Goal: Information Seeking & Learning: Learn about a topic

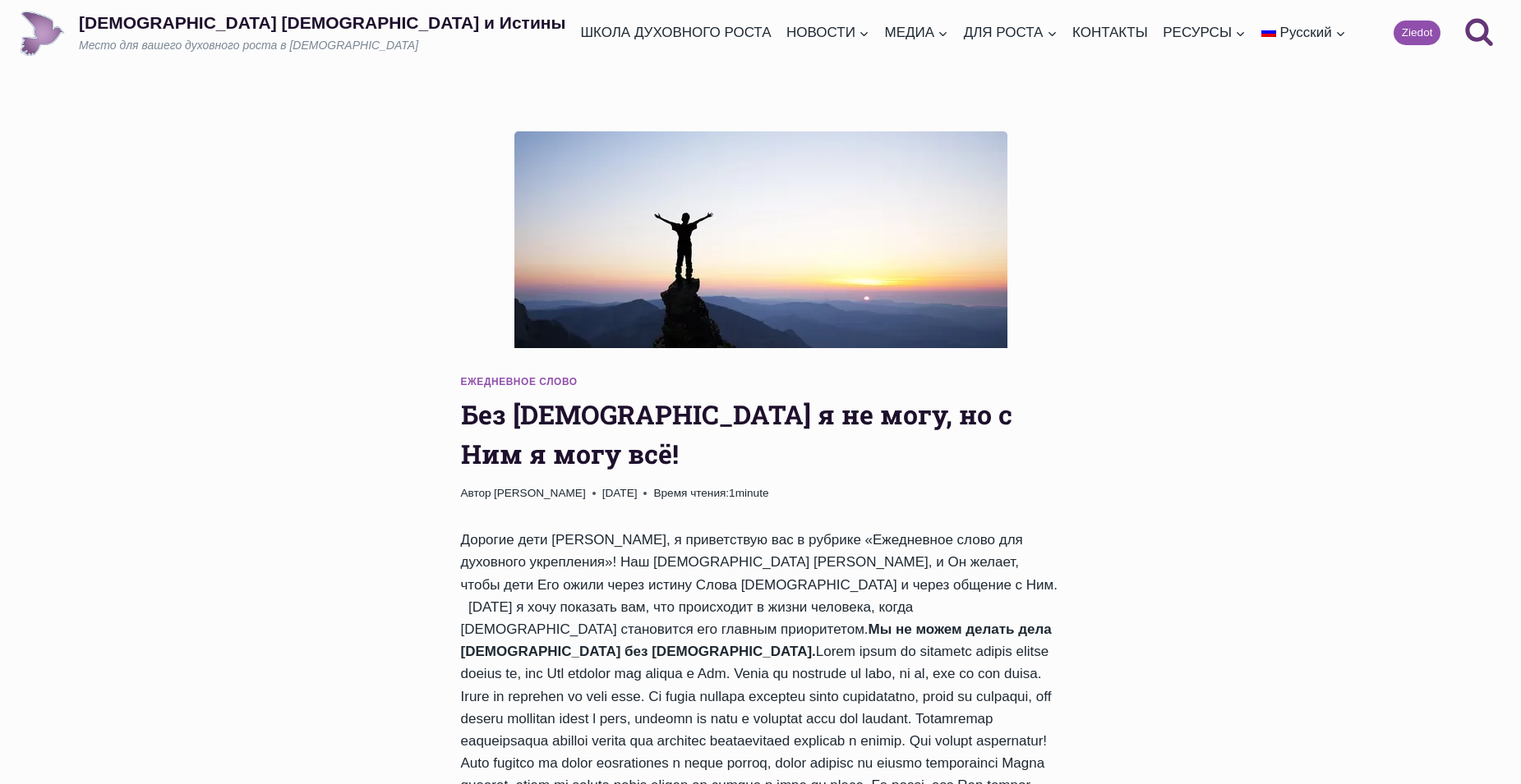
scroll to position [219, 0]
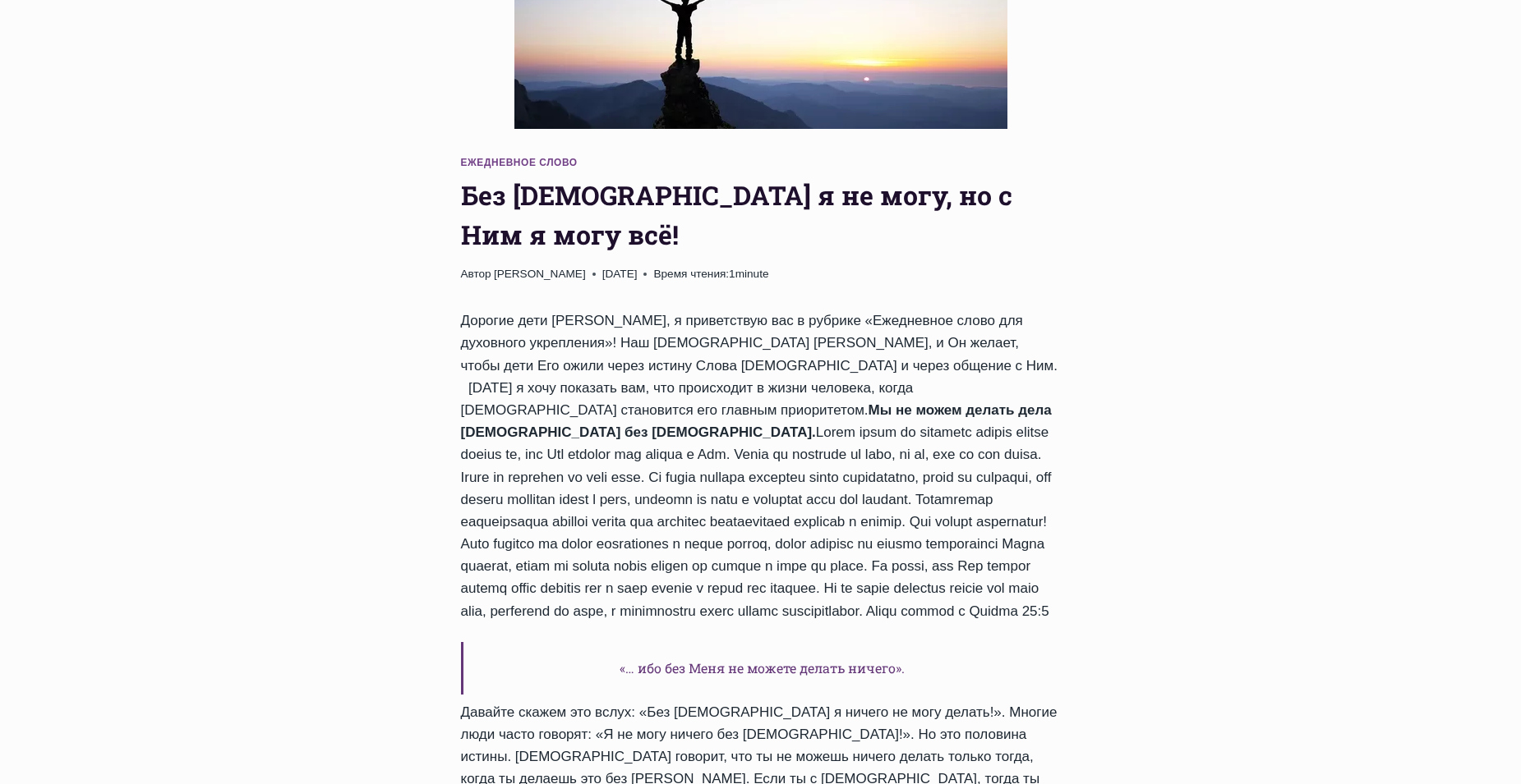
drag, startPoint x: 433, startPoint y: 134, endPoint x: 1020, endPoint y: 622, distance: 763.4
click at [1020, 643] on h6 "«… ибо без Меня не можете делать ничего»." at bounding box center [760, 668] width 600 height 53
drag, startPoint x: 1083, startPoint y: 561, endPoint x: 349, endPoint y: 121, distance: 855.8
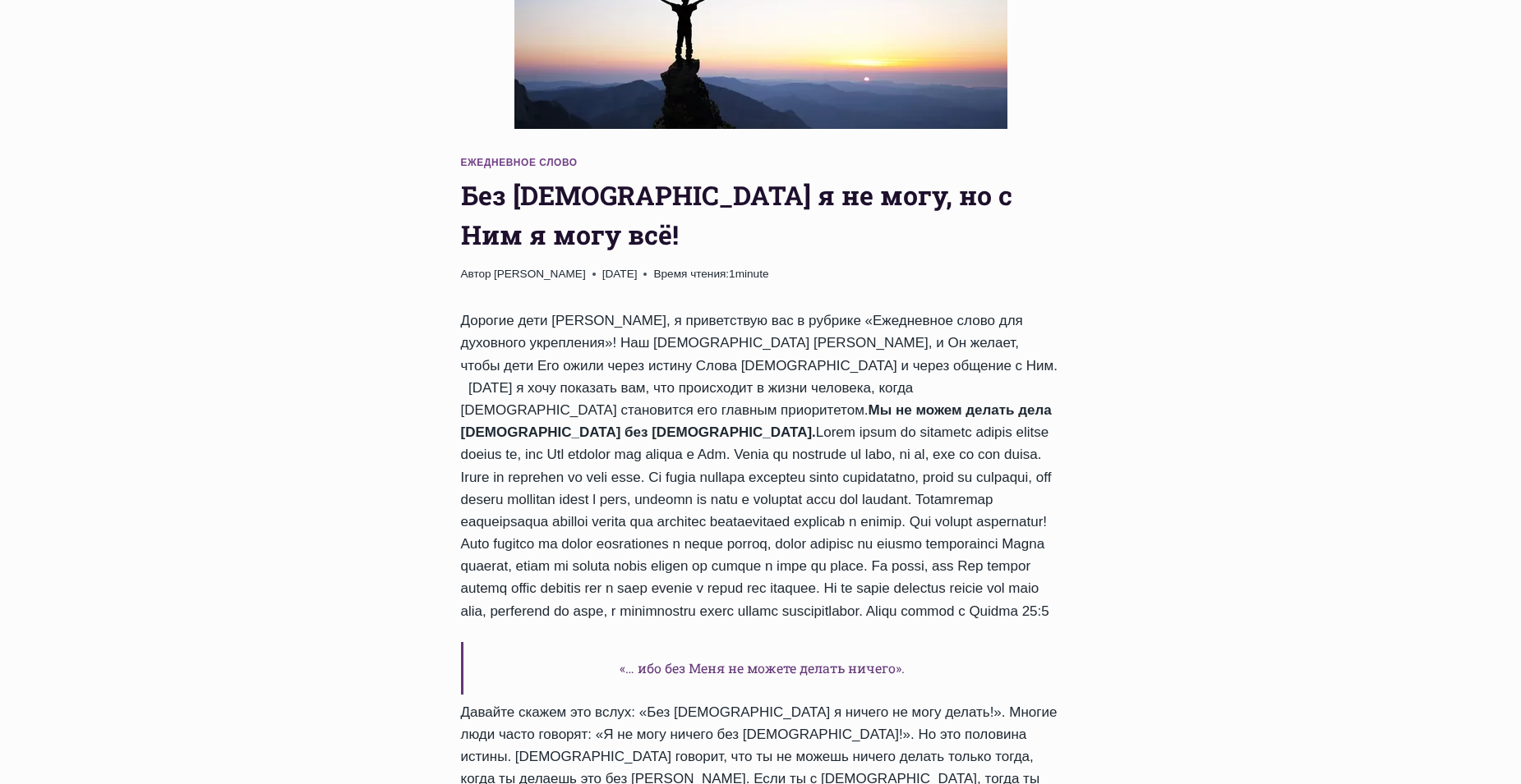
click at [361, 173] on div at bounding box center [761, 50] width 866 height 277
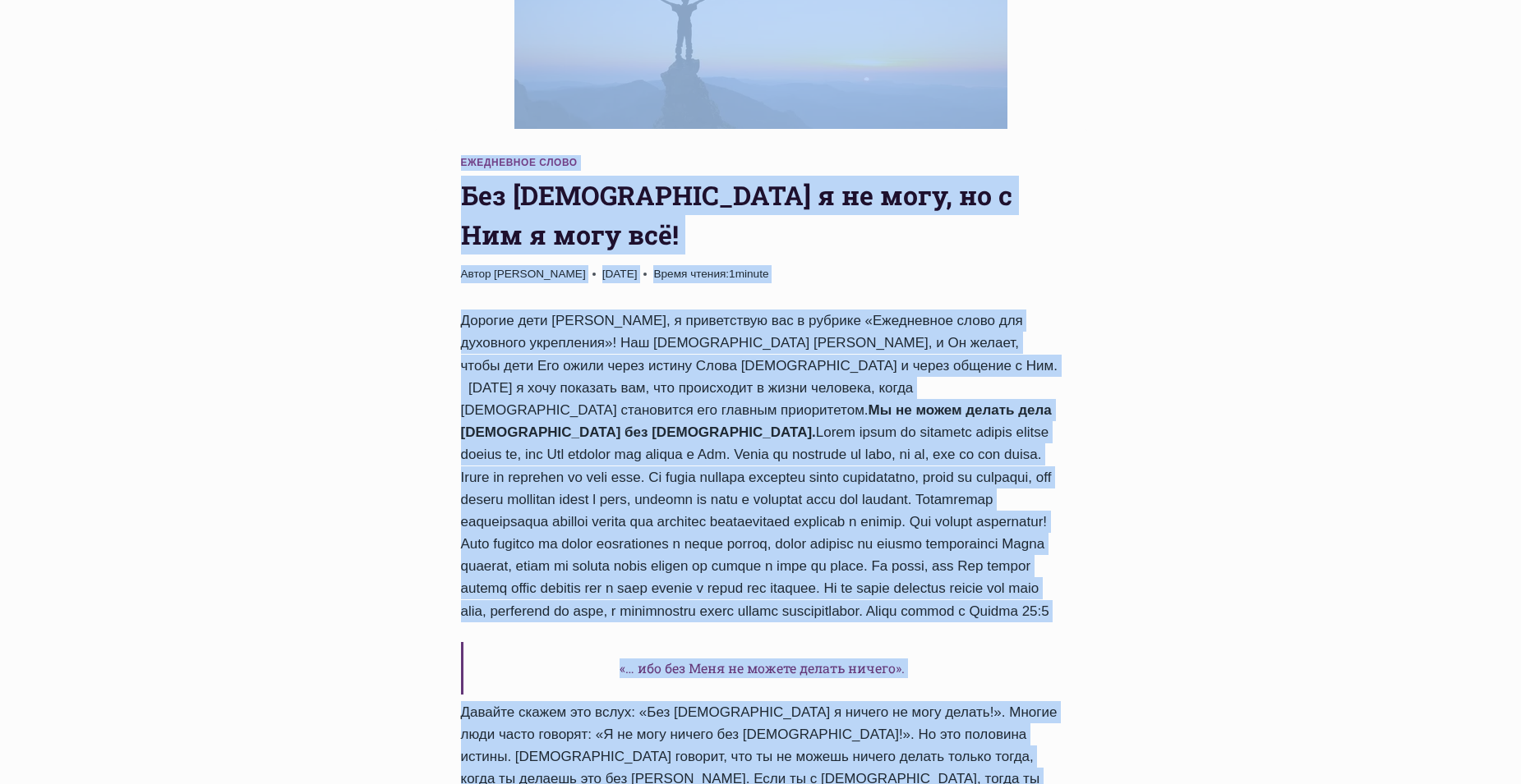
drag, startPoint x: 380, startPoint y: 127, endPoint x: 976, endPoint y: 753, distance: 864.3
drag, startPoint x: 675, startPoint y: 504, endPoint x: 423, endPoint y: 143, distance: 440.3
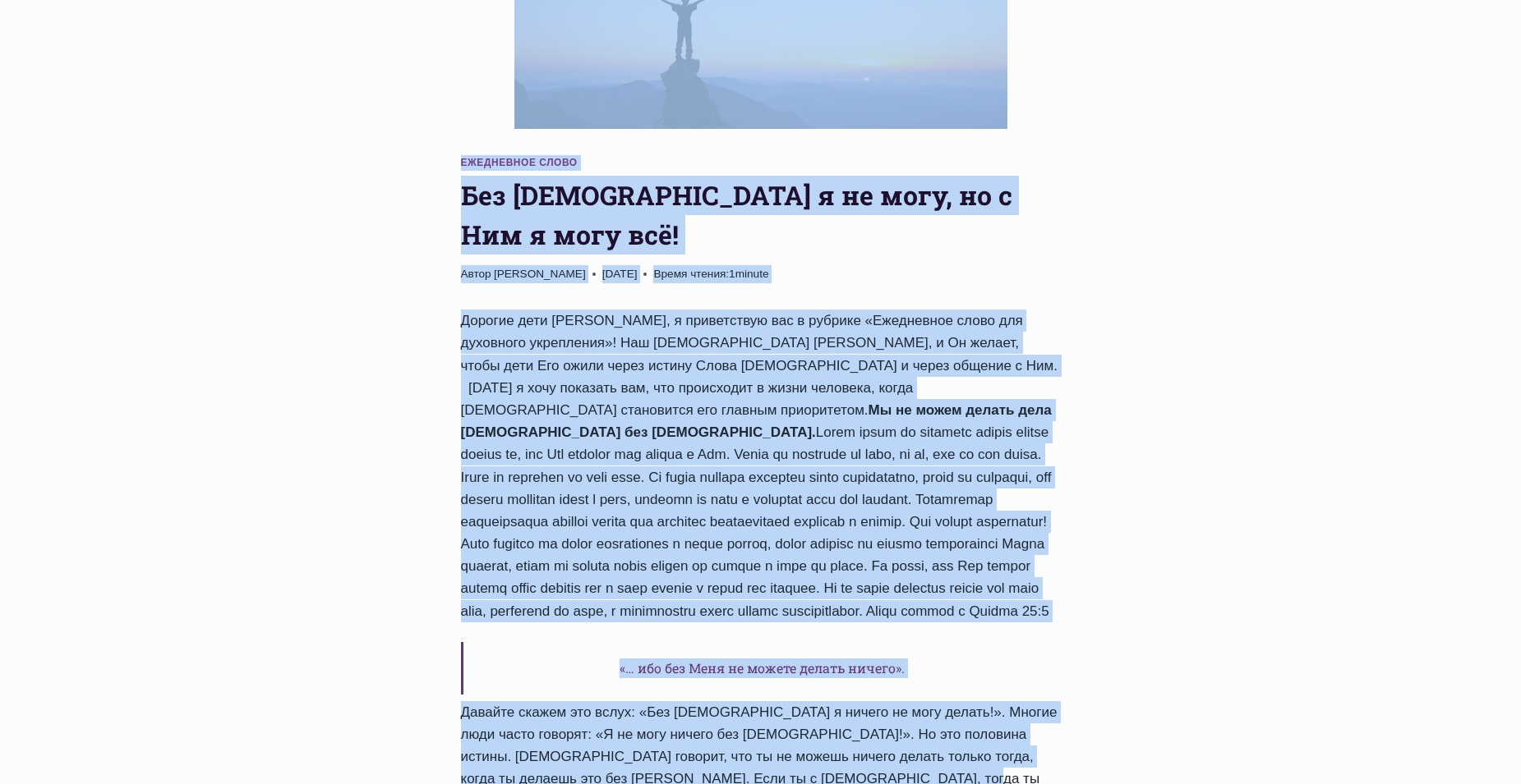
click at [423, 143] on div at bounding box center [761, 50] width 866 height 277
drag, startPoint x: 399, startPoint y: 134, endPoint x: 849, endPoint y: 750, distance: 762.9
click at [849, 750] on div "Дорогие дети [PERSON_NAME], я приветствую вас в рубрике «Ежедневное слово для д…" at bounding box center [760, 788] width 600 height 957
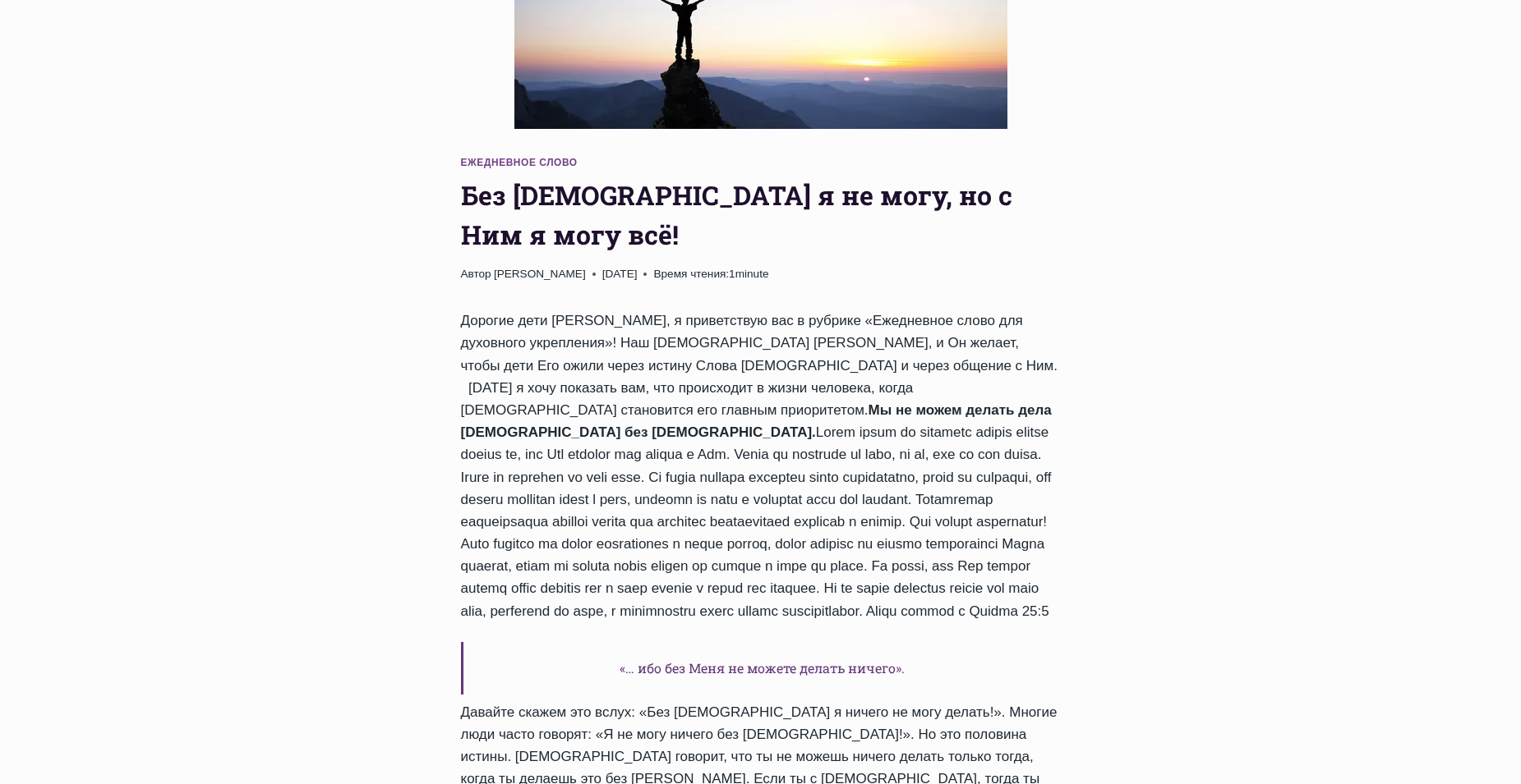
drag, startPoint x: 792, startPoint y: 580, endPoint x: 429, endPoint y: 181, distance: 539.4
click at [429, 181] on div at bounding box center [761, 50] width 866 height 277
drag, startPoint x: 429, startPoint y: 160, endPoint x: 770, endPoint y: 572, distance: 534.8
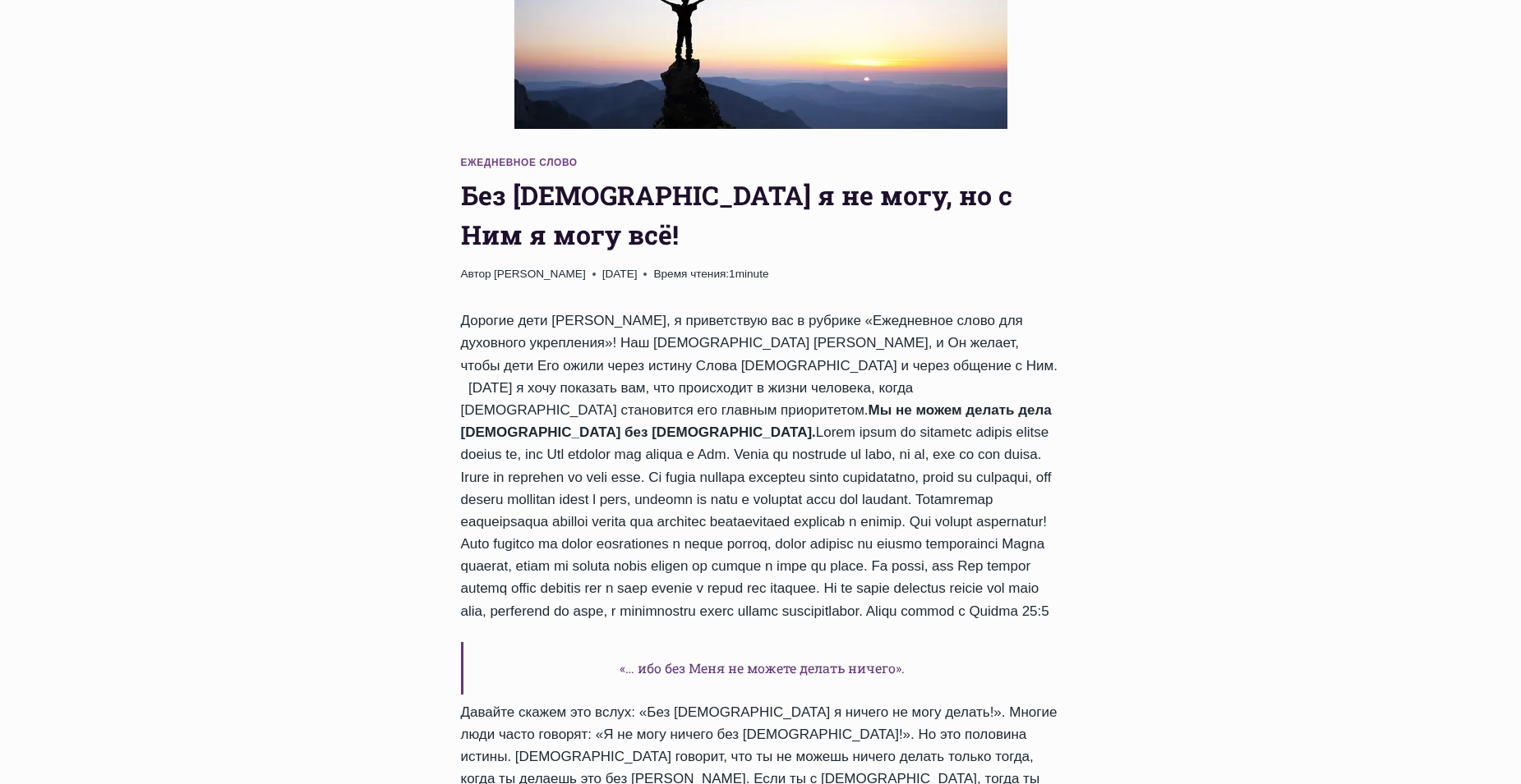
click at [770, 572] on div "Дорогие дети [PERSON_NAME], я приветствую вас в рубрике «Ежедневное слово для д…" at bounding box center [760, 788] width 600 height 957
drag, startPoint x: 783, startPoint y: 570, endPoint x: 418, endPoint y: 135, distance: 567.8
click at [413, 141] on div at bounding box center [761, 50] width 866 height 277
